Goal: Contribute content

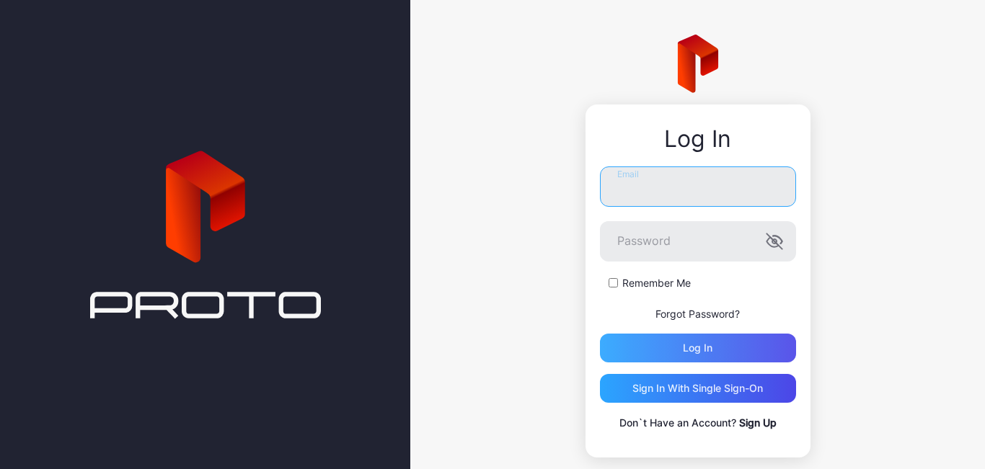
type input "**********"
click at [699, 355] on div "Log in" at bounding box center [698, 348] width 196 height 29
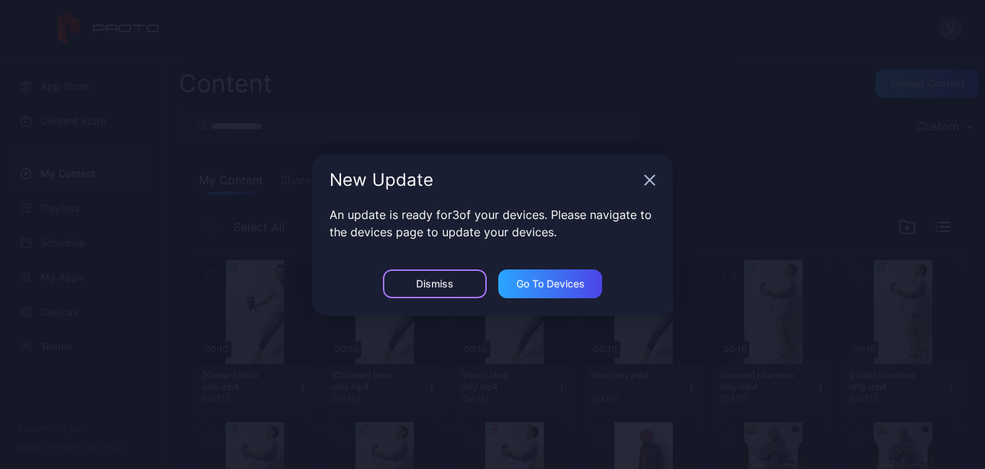
drag, startPoint x: 450, startPoint y: 282, endPoint x: 563, endPoint y: 215, distance: 131.6
click at [450, 281] on div "Dismiss" at bounding box center [434, 284] width 37 height 12
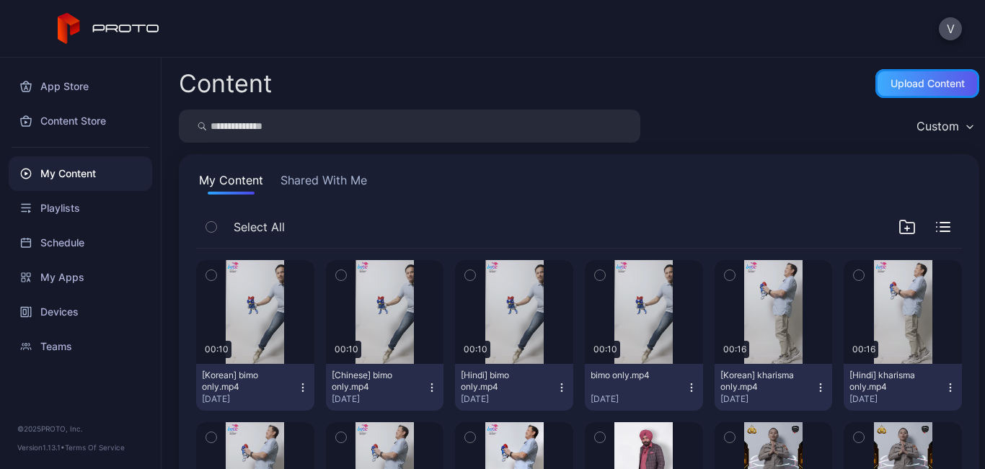
click at [890, 83] on div "Upload Content" at bounding box center [927, 84] width 74 height 12
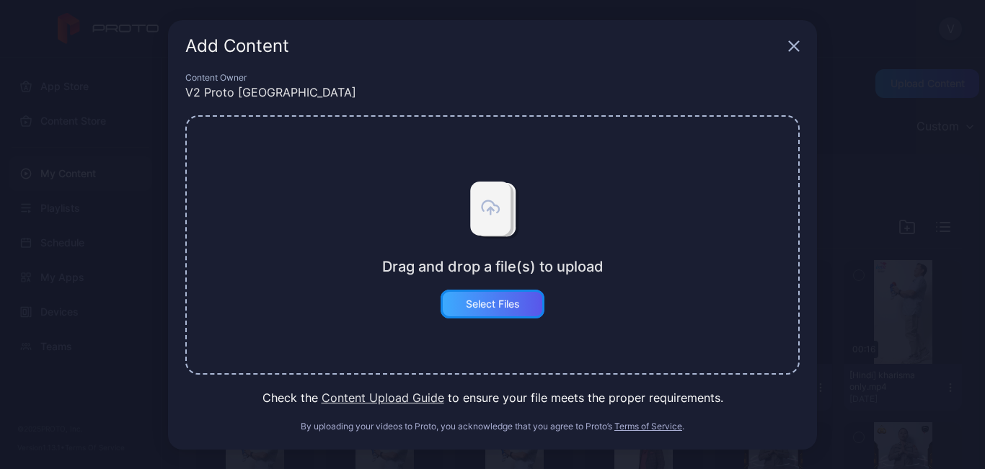
click at [454, 306] on div "Select Files" at bounding box center [493, 304] width 104 height 29
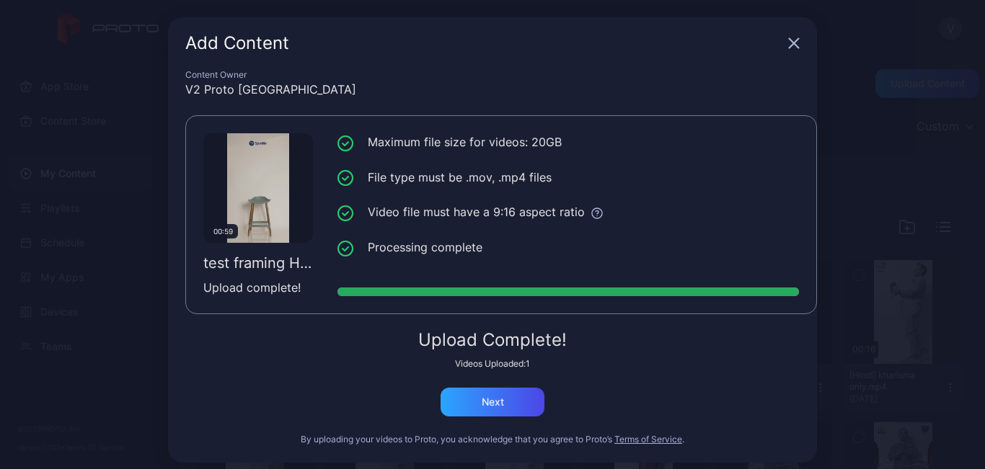
click at [790, 39] on icon "button" at bounding box center [794, 43] width 9 height 9
